Goal: Transaction & Acquisition: Purchase product/service

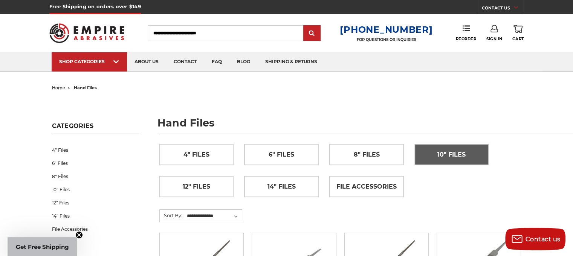
click at [442, 156] on span "10" Files" at bounding box center [451, 154] width 28 height 13
